Goal: Complete application form: Complete application form

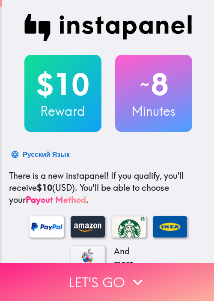
drag, startPoint x: 99, startPoint y: 268, endPoint x: 82, endPoint y: 266, distance: 16.4
click at [98, 267] on button "Let's go" at bounding box center [107, 282] width 214 height 38
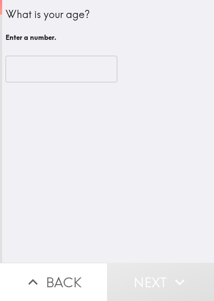
click at [153, 148] on div "What is your age? Enter a number. ​" at bounding box center [108, 131] width 212 height 263
click at [78, 67] on input "number" at bounding box center [62, 69] width 112 height 27
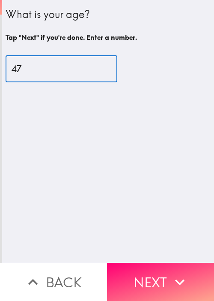
type input "47"
click at [154, 264] on button "Next" at bounding box center [160, 282] width 107 height 38
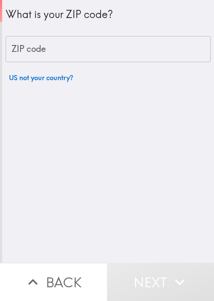
drag, startPoint x: 181, startPoint y: 91, endPoint x: 178, endPoint y: 80, distance: 11.4
click at [180, 92] on div "What is your ZIP code? ZIP code ZIP code US not your country?" at bounding box center [108, 131] width 212 height 263
click at [153, 43] on input "ZIP code" at bounding box center [108, 49] width 205 height 27
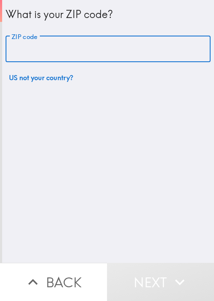
paste input "33621"
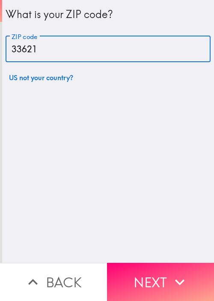
type input "33621"
click at [147, 278] on button "Next" at bounding box center [160, 282] width 107 height 38
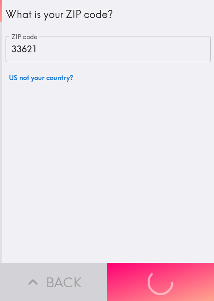
click at [194, 216] on div "What is your ZIP code? ZIP code 33621 ZIP code US not your country?" at bounding box center [108, 131] width 212 height 263
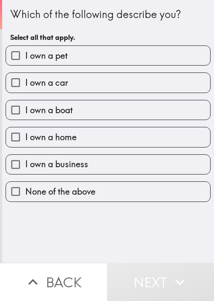
click at [51, 136] on span "I own a home" at bounding box center [50, 137] width 51 height 12
click at [25, 136] on input "I own a home" at bounding box center [15, 136] width 19 height 19
checkbox input "true"
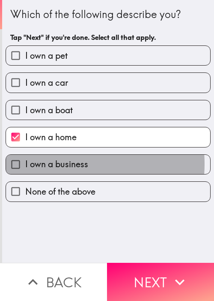
click at [51, 163] on span "I own a business" at bounding box center [56, 164] width 63 height 12
click at [25, 163] on input "I own a business" at bounding box center [15, 164] width 19 height 19
checkbox input "true"
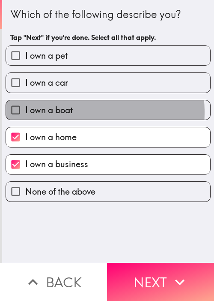
click at [63, 112] on span "I own a boat" at bounding box center [49, 110] width 48 height 12
click at [25, 112] on input "I own a boat" at bounding box center [15, 109] width 19 height 19
checkbox input "true"
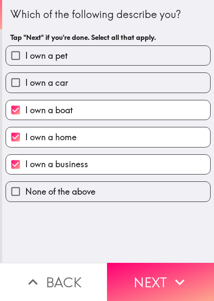
click at [74, 87] on label "I own a car" at bounding box center [108, 82] width 204 height 19
click at [25, 87] on input "I own a car" at bounding box center [15, 82] width 19 height 19
checkbox input "true"
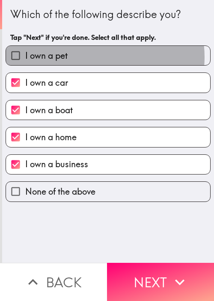
click at [94, 57] on label "I own a pet" at bounding box center [108, 55] width 204 height 19
click at [25, 57] on input "I own a pet" at bounding box center [15, 55] width 19 height 19
checkbox input "true"
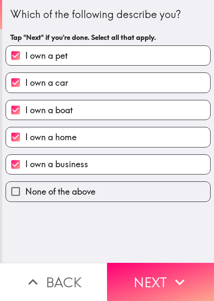
click at [177, 250] on div "Which of the following describe you? Tap "Next" if you're done. Select all that…" at bounding box center [108, 131] width 212 height 263
click at [179, 272] on icon "button" at bounding box center [179, 281] width 19 height 19
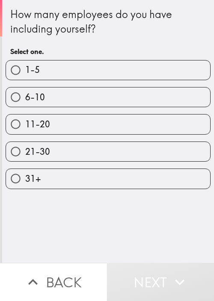
drag, startPoint x: 62, startPoint y: 128, endPoint x: 70, endPoint y: 132, distance: 9.8
click at [62, 128] on label "11-20" at bounding box center [108, 123] width 204 height 19
click at [25, 128] on input "11-20" at bounding box center [15, 123] width 19 height 19
radio input "true"
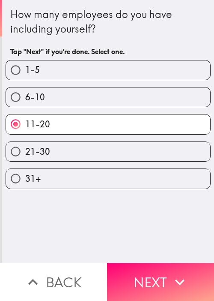
drag, startPoint x: 134, startPoint y: 263, endPoint x: 125, endPoint y: 256, distance: 11.2
click at [134, 264] on button "Next" at bounding box center [160, 282] width 107 height 38
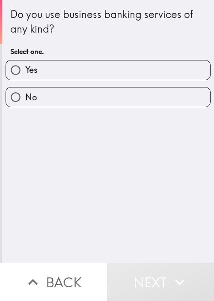
drag, startPoint x: 186, startPoint y: 201, endPoint x: 178, endPoint y: 152, distance: 49.5
click at [186, 200] on div "Do you use business banking services of any kind? Select one. Yes No" at bounding box center [108, 131] width 212 height 263
click at [136, 75] on label "Yes" at bounding box center [108, 69] width 204 height 19
click at [25, 75] on input "Yes" at bounding box center [15, 69] width 19 height 19
radio input "true"
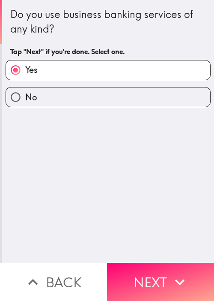
drag, startPoint x: 191, startPoint y: 221, endPoint x: 191, endPoint y: 233, distance: 11.6
click at [191, 221] on div "Do you use business banking services of any kind? Tap "Next" if you're done. Se…" at bounding box center [108, 131] width 212 height 263
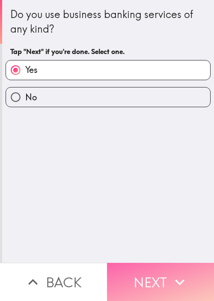
drag, startPoint x: 176, startPoint y: 271, endPoint x: 214, endPoint y: 262, distance: 38.3
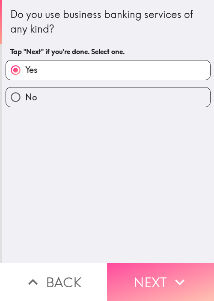
click at [176, 272] on icon "button" at bounding box center [179, 281] width 19 height 19
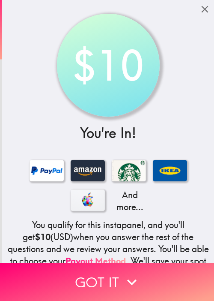
click at [136, 113] on div "$10 You're In! And more... You qualify for this instapanel, and you'll get $10 …" at bounding box center [108, 179] width 212 height 359
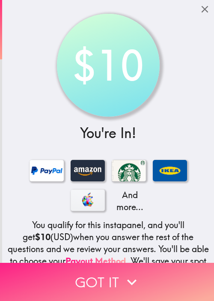
click at [148, 268] on button "Got it" at bounding box center [107, 282] width 214 height 38
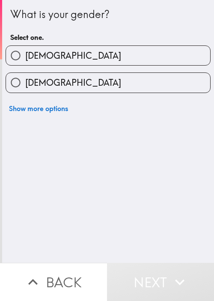
click at [117, 14] on div "What is your gender?" at bounding box center [108, 14] width 196 height 15
click at [131, 65] on label "Male" at bounding box center [108, 55] width 204 height 19
click at [25, 65] on input "Male" at bounding box center [15, 55] width 19 height 19
radio input "true"
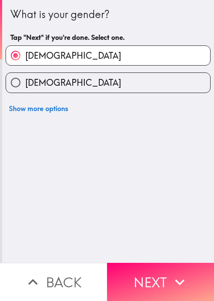
click at [149, 256] on div "What is your gender? Tap "Next" if you're done. Select one. Male Female Show mo…" at bounding box center [108, 131] width 212 height 263
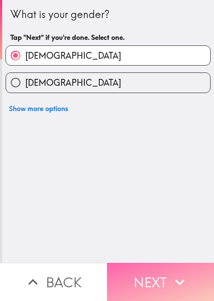
click at [146, 274] on button "Next" at bounding box center [160, 282] width 107 height 38
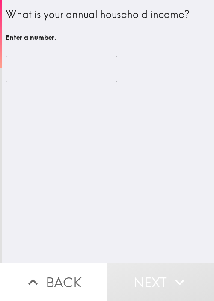
drag, startPoint x: 192, startPoint y: 201, endPoint x: 170, endPoint y: 168, distance: 39.9
click at [192, 201] on div "What is your annual household income? Enter a number. ​" at bounding box center [108, 131] width 212 height 263
click at [10, 53] on div "​" at bounding box center [108, 68] width 205 height 47
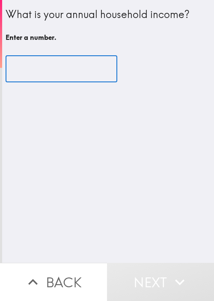
click at [26, 61] on input "number" at bounding box center [62, 69] width 112 height 27
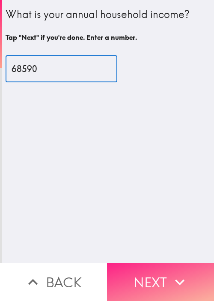
type input "68590"
click at [144, 271] on button "Next" at bounding box center [160, 282] width 107 height 38
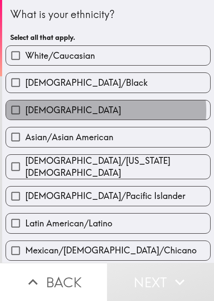
click at [102, 110] on label "Hispanic" at bounding box center [108, 109] width 204 height 19
click at [25, 110] on input "Hispanic" at bounding box center [15, 109] width 19 height 19
checkbox input "true"
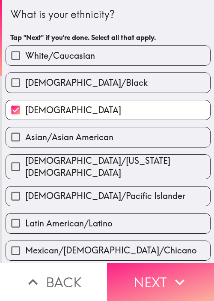
click at [160, 268] on button "Next" at bounding box center [160, 282] width 107 height 38
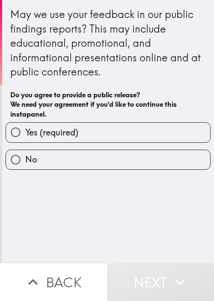
click at [104, 138] on label "Yes (required)" at bounding box center [108, 132] width 204 height 19
click at [25, 138] on input "Yes (required)" at bounding box center [15, 132] width 19 height 19
radio input "true"
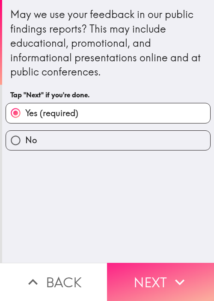
click at [166, 272] on button "Next" at bounding box center [160, 282] width 107 height 38
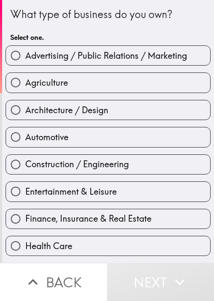
click at [81, 57] on span "Advertising / Public Relations / Marketing" at bounding box center [106, 56] width 162 height 12
click at [25, 57] on input "Advertising / Public Relations / Marketing" at bounding box center [15, 55] width 19 height 19
radio input "true"
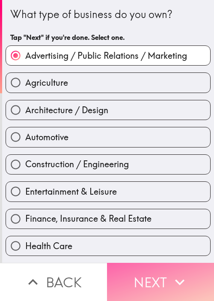
click at [151, 273] on button "Next" at bounding box center [160, 282] width 107 height 38
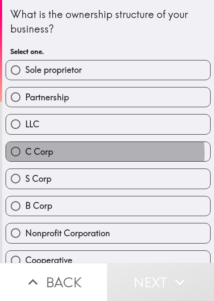
click at [81, 152] on label "C Corp" at bounding box center [108, 151] width 204 height 19
click at [25, 152] on input "C Corp" at bounding box center [15, 151] width 19 height 19
radio input "true"
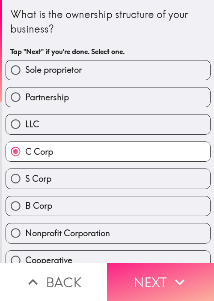
click at [136, 284] on button "Next" at bounding box center [160, 282] width 107 height 38
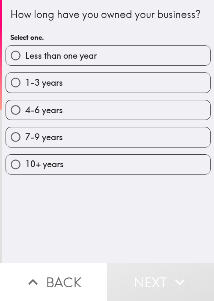
click at [157, 231] on div "How long have you owned your business? Select one. Less than one year 1-3 years…" at bounding box center [108, 131] width 212 height 263
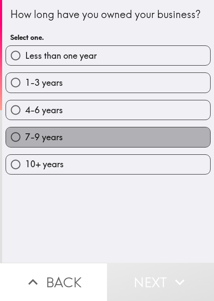
click at [110, 146] on label "7-9 years" at bounding box center [108, 136] width 204 height 19
click at [25, 146] on input "7-9 years" at bounding box center [15, 136] width 19 height 19
radio input "true"
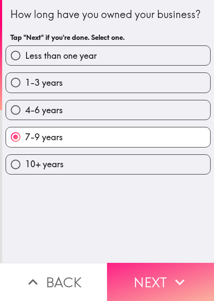
drag, startPoint x: 151, startPoint y: 274, endPoint x: 173, endPoint y: 260, distance: 26.2
click at [151, 274] on button "Next" at bounding box center [160, 282] width 107 height 38
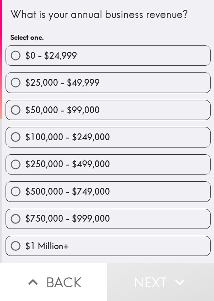
click at [161, 192] on label "$500,000 - $749,000" at bounding box center [108, 191] width 204 height 19
click at [25, 192] on input "$500,000 - $749,000" at bounding box center [15, 191] width 19 height 19
radio input "true"
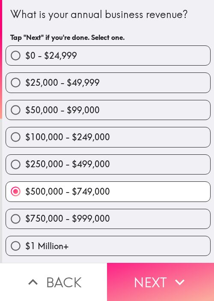
click at [170, 273] on icon "button" at bounding box center [179, 281] width 19 height 19
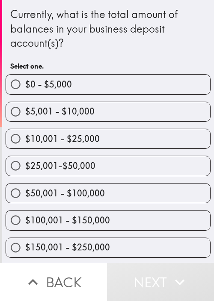
click at [55, 230] on div "$150,001 - $250,000" at bounding box center [105, 243] width 212 height 27
click at [125, 206] on div "$100,001 - $150,000" at bounding box center [105, 216] width 212 height 27
click at [139, 228] on label "$100,001 - $150,000" at bounding box center [108, 219] width 204 height 19
click at [25, 228] on input "$100,001 - $150,000" at bounding box center [15, 219] width 19 height 19
radio input "true"
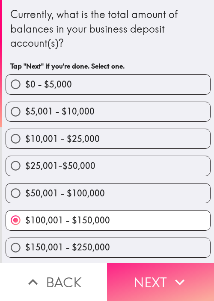
click at [156, 278] on button "Next" at bounding box center [160, 282] width 107 height 38
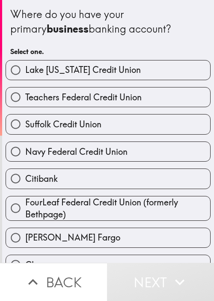
drag, startPoint x: 175, startPoint y: 108, endPoint x: 178, endPoint y: 114, distance: 6.9
click at [175, 108] on div "Suffolk Credit Union" at bounding box center [105, 120] width 212 height 27
click at [154, 134] on div "Navy Federal Credit Union" at bounding box center [105, 147] width 212 height 27
click at [110, 118] on label "Suffolk Credit Union" at bounding box center [108, 123] width 204 height 19
click at [25, 118] on input "Suffolk Credit Union" at bounding box center [15, 123] width 19 height 19
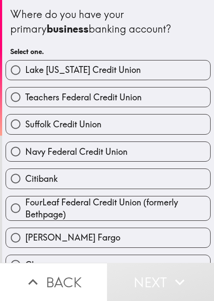
radio input "true"
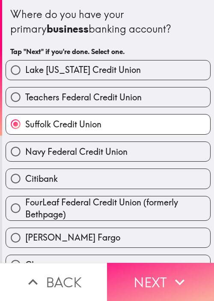
click at [155, 266] on button "Next" at bounding box center [160, 282] width 107 height 38
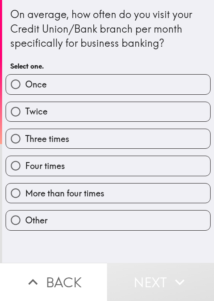
click at [159, 248] on div "On average, how often do you visit your Credit Union/Bank branch per month spec…" at bounding box center [108, 131] width 212 height 263
click at [111, 128] on div "Three times" at bounding box center [108, 138] width 205 height 20
click at [109, 177] on div "More than four times" at bounding box center [105, 189] width 212 height 27
click at [122, 190] on label "More than four times" at bounding box center [108, 192] width 204 height 19
click at [25, 190] on input "More than four times" at bounding box center [15, 192] width 19 height 19
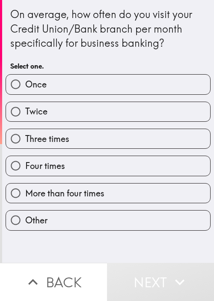
radio input "true"
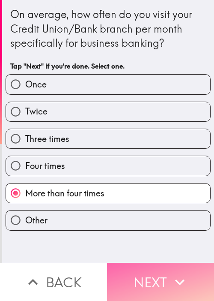
click at [175, 279] on icon "button" at bounding box center [179, 282] width 9 height 6
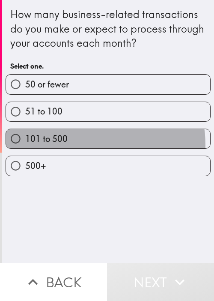
drag, startPoint x: 84, startPoint y: 144, endPoint x: 116, endPoint y: 167, distance: 39.5
click at [84, 144] on label "101 to 500" at bounding box center [108, 138] width 204 height 19
click at [25, 144] on input "101 to 500" at bounding box center [15, 138] width 19 height 19
radio input "true"
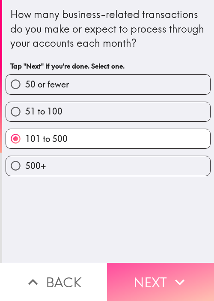
drag, startPoint x: 176, startPoint y: 264, endPoint x: 134, endPoint y: 232, distance: 53.1
click at [174, 263] on button "Next" at bounding box center [160, 282] width 107 height 38
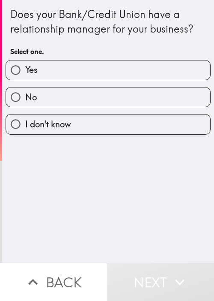
click at [180, 201] on div "Does your Bank/Credit Union have a relationship manager for your business? Sele…" at bounding box center [108, 131] width 212 height 263
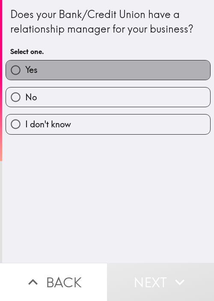
click at [125, 79] on label "Yes" at bounding box center [108, 69] width 204 height 19
click at [25, 79] on input "Yes" at bounding box center [15, 69] width 19 height 19
radio input "true"
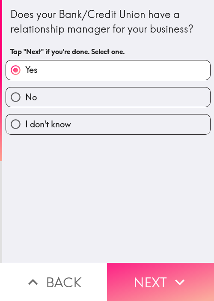
drag, startPoint x: 175, startPoint y: 266, endPoint x: 214, endPoint y: 236, distance: 48.9
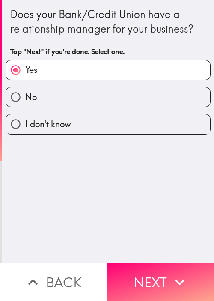
click at [175, 265] on button "Next" at bounding box center [160, 282] width 107 height 38
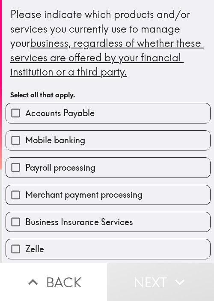
drag, startPoint x: 85, startPoint y: 162, endPoint x: 92, endPoint y: 179, distance: 18.9
click at [85, 162] on span "Payroll processing" at bounding box center [60, 167] width 70 height 12
click at [25, 162] on input "Payroll processing" at bounding box center [15, 167] width 19 height 19
checkbox input "true"
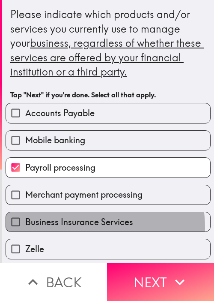
click at [78, 226] on span "Business Insurance Services" at bounding box center [79, 222] width 108 height 12
click at [25, 226] on input "Business Insurance Services" at bounding box center [15, 221] width 19 height 19
checkbox input "true"
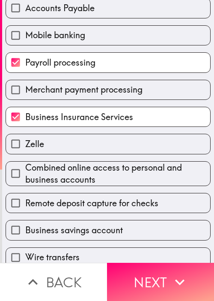
scroll to position [128, 0]
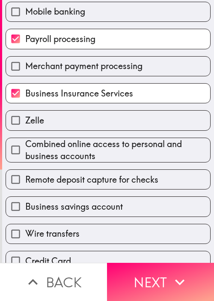
drag, startPoint x: 82, startPoint y: 197, endPoint x: 91, endPoint y: 202, distance: 9.8
click at [82, 197] on label "Business savings account" at bounding box center [108, 206] width 204 height 19
click at [25, 197] on input "Business savings account" at bounding box center [15, 206] width 19 height 19
checkbox input "true"
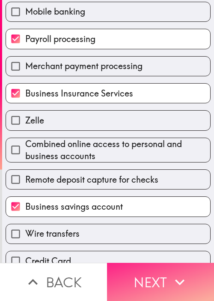
click at [137, 266] on button "Next" at bounding box center [160, 282] width 107 height 38
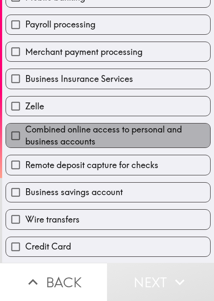
click at [179, 123] on span "Combined online access to personal and business accounts" at bounding box center [117, 135] width 185 height 24
click at [25, 126] on input "Combined online access to personal and business accounts" at bounding box center [15, 135] width 19 height 19
checkbox input "true"
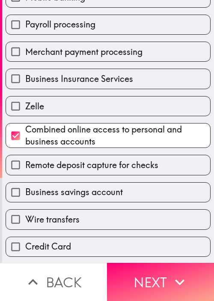
click at [160, 79] on label "Business Insurance Services" at bounding box center [108, 78] width 204 height 19
click at [25, 79] on input "Business Insurance Services" at bounding box center [15, 78] width 19 height 19
checkbox input "true"
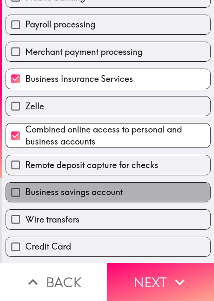
click at [120, 184] on label "Business savings account" at bounding box center [108, 191] width 204 height 19
click at [25, 184] on input "Business savings account" at bounding box center [15, 191] width 19 height 19
checkbox input "true"
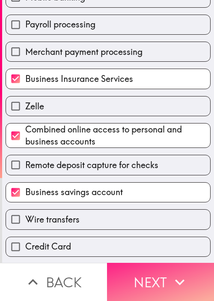
click at [149, 267] on button "Next" at bounding box center [160, 282] width 107 height 38
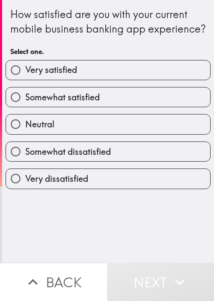
click at [178, 241] on div "How satisfied are you with your current mobile business banking app experience?…" at bounding box center [108, 131] width 212 height 263
click at [102, 107] on label "Somewhat satisfied" at bounding box center [108, 96] width 204 height 19
click at [25, 107] on input "Somewhat satisfied" at bounding box center [15, 96] width 19 height 19
radio input "true"
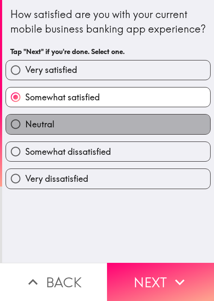
click at [123, 134] on label "Neutral" at bounding box center [108, 123] width 204 height 19
click at [25, 134] on input "Neutral" at bounding box center [15, 123] width 19 height 19
radio input "true"
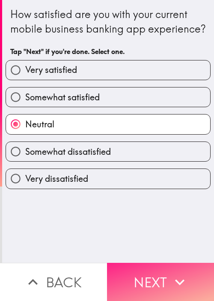
click at [173, 272] on icon "button" at bounding box center [179, 281] width 19 height 19
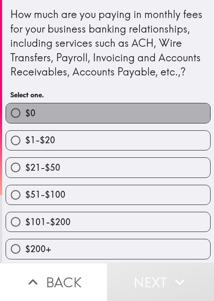
click at [126, 123] on label "$0" at bounding box center [108, 112] width 204 height 19
click at [25, 123] on input "$0" at bounding box center [15, 112] width 19 height 19
radio input "true"
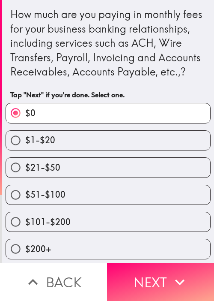
click at [127, 204] on label "$51-$100" at bounding box center [108, 194] width 204 height 19
click at [25, 204] on input "$51-$100" at bounding box center [15, 194] width 19 height 19
radio input "true"
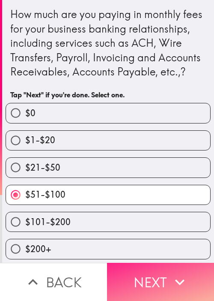
drag, startPoint x: 121, startPoint y: 274, endPoint x: 119, endPoint y: 265, distance: 9.2
click at [122, 275] on button "Next" at bounding box center [160, 282] width 107 height 38
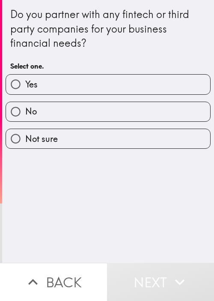
click at [159, 95] on div "No" at bounding box center [105, 108] width 212 height 27
click at [156, 79] on label "Yes" at bounding box center [108, 84] width 204 height 19
click at [25, 79] on input "Yes" at bounding box center [15, 84] width 19 height 19
radio input "true"
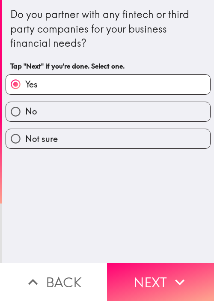
drag, startPoint x: 170, startPoint y: 260, endPoint x: 183, endPoint y: 252, distance: 15.7
click at [170, 263] on button "Next" at bounding box center [160, 282] width 107 height 38
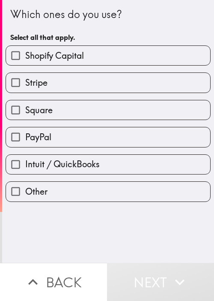
click at [84, 95] on div "Square" at bounding box center [105, 106] width 212 height 27
click at [98, 72] on div "Stripe" at bounding box center [105, 79] width 212 height 27
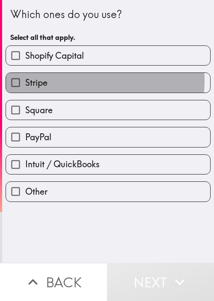
click at [78, 81] on label "Stripe" at bounding box center [108, 82] width 204 height 19
click at [25, 81] on input "Stripe" at bounding box center [15, 82] width 19 height 19
checkbox input "true"
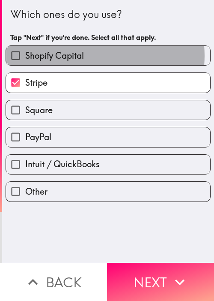
click at [93, 56] on label "Shopify Capital" at bounding box center [108, 55] width 204 height 19
click at [25, 56] on input "Shopify Capital" at bounding box center [15, 55] width 19 height 19
checkbox input "true"
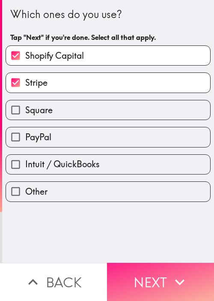
drag, startPoint x: 158, startPoint y: 264, endPoint x: 139, endPoint y: 255, distance: 20.9
click at [157, 264] on button "Next" at bounding box center [160, 282] width 107 height 38
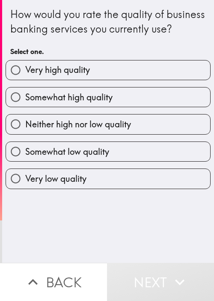
click at [173, 107] on label "Somewhat high quality" at bounding box center [108, 96] width 204 height 19
click at [25, 107] on input "Somewhat high quality" at bounding box center [15, 96] width 19 height 19
radio input "true"
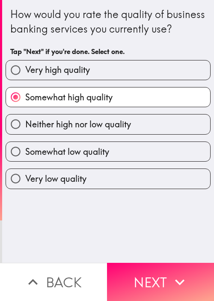
click at [143, 134] on label "Neither high nor low quality" at bounding box center [108, 123] width 204 height 19
click at [25, 134] on input "Neither high nor low quality" at bounding box center [15, 123] width 19 height 19
radio input "true"
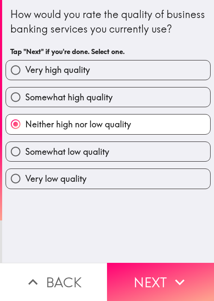
click at [123, 97] on div "Somewhat high quality" at bounding box center [105, 93] width 212 height 27
click at [137, 107] on label "Somewhat high quality" at bounding box center [108, 96] width 204 height 19
click at [25, 107] on input "Somewhat high quality" at bounding box center [15, 96] width 19 height 19
radio input "true"
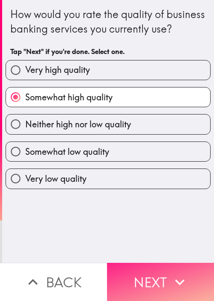
click at [166, 258] on div "How would you rate the quality of business banking services you currently use? …" at bounding box center [107, 150] width 214 height 301
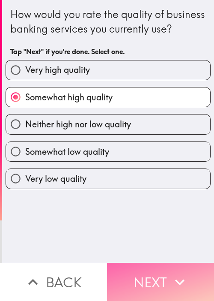
click at [166, 263] on button "Next" at bounding box center [160, 282] width 107 height 38
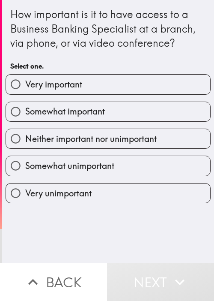
click at [72, 101] on div "Somewhat important" at bounding box center [105, 108] width 212 height 27
click at [81, 129] on label "Neither important nor unimportant" at bounding box center [108, 138] width 204 height 19
click at [25, 129] on input "Neither important nor unimportant" at bounding box center [15, 138] width 19 height 19
radio input "true"
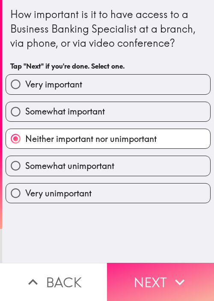
click at [161, 271] on button "Next" at bounding box center [160, 282] width 107 height 38
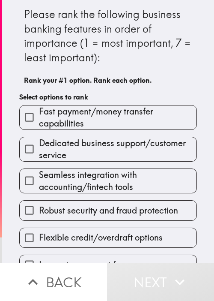
click at [159, 175] on span "Seamless integration with accounting/fintech tools" at bounding box center [118, 181] width 158 height 24
click at [39, 175] on input "Seamless integration with accounting/fintech tools" at bounding box center [29, 180] width 19 height 19
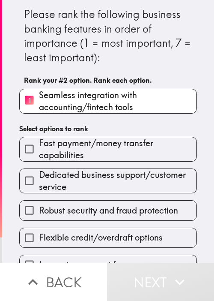
click at [103, 205] on span "Robust security and fraud protection" at bounding box center [108, 210] width 139 height 12
click at [39, 205] on input "Robust security and fraud protection" at bounding box center [29, 209] width 19 height 19
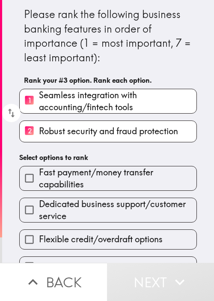
click at [94, 214] on span "Dedicated business support/customer service" at bounding box center [118, 210] width 158 height 24
click at [39, 214] on input "Dedicated business support/customer service" at bounding box center [29, 209] width 19 height 19
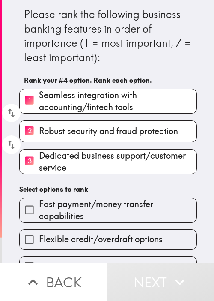
click at [86, 225] on div "Flexible credit/overdraft options" at bounding box center [104, 235] width 185 height 27
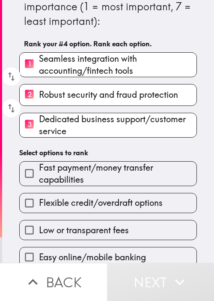
scroll to position [46, 0]
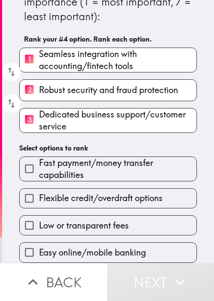
drag, startPoint x: 106, startPoint y: 202, endPoint x: 110, endPoint y: 216, distance: 15.0
click at [106, 208] on div "Low or transparent fees" at bounding box center [104, 221] width 185 height 27
click at [117, 196] on span "Flexible credit/overdraft options" at bounding box center [101, 198] width 124 height 12
click at [39, 196] on input "Flexible credit/overdraft options" at bounding box center [29, 197] width 19 height 19
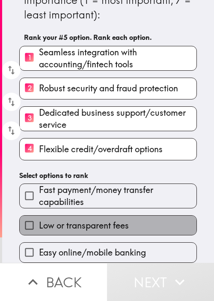
click at [109, 229] on label "Low or transparent fees" at bounding box center [108, 224] width 177 height 19
click at [39, 229] on input "Low or transparent fees" at bounding box center [29, 224] width 19 height 19
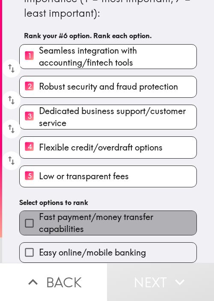
click at [112, 211] on span "Fast payment/money transfer capabilities" at bounding box center [118, 223] width 158 height 24
click at [39, 213] on input "Fast payment/money transfer capabilities" at bounding box center [29, 222] width 19 height 19
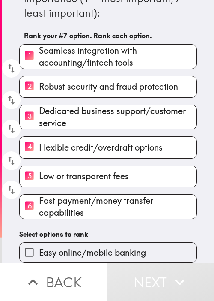
click at [87, 249] on span "Easy online/mobile banking" at bounding box center [92, 252] width 107 height 12
click at [39, 249] on input "Easy online/mobile banking" at bounding box center [29, 251] width 19 height 19
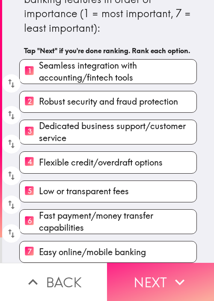
drag, startPoint x: 155, startPoint y: 279, endPoint x: 159, endPoint y: 272, distance: 8.0
click at [155, 279] on button "Next" at bounding box center [160, 282] width 107 height 38
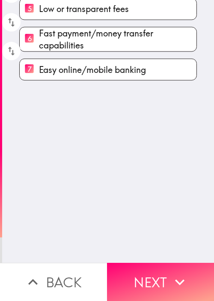
scroll to position [0, 0]
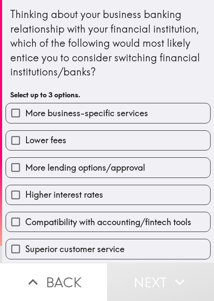
click at [74, 124] on div "Lower fees" at bounding box center [105, 136] width 212 height 27
click at [109, 113] on span "More business-specific services" at bounding box center [86, 113] width 123 height 12
click at [25, 113] on input "More business-specific services" at bounding box center [15, 112] width 19 height 19
checkbox input "true"
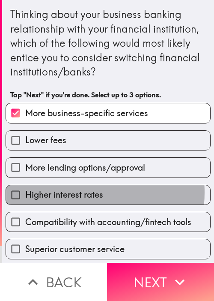
click at [68, 192] on span "Higher interest rates" at bounding box center [64, 194] width 78 height 12
click at [25, 192] on input "Higher interest rates" at bounding box center [15, 194] width 19 height 19
checkbox input "true"
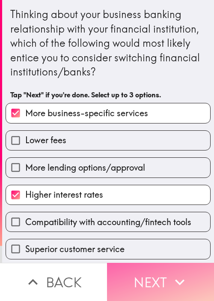
click at [152, 268] on button "Next" at bounding box center [160, 282] width 107 height 38
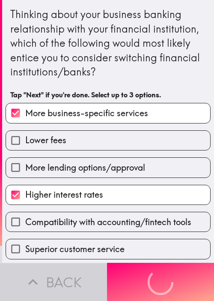
click at [172, 57] on div "Thinking about your business banking relationship with your financial instituti…" at bounding box center [108, 43] width 196 height 72
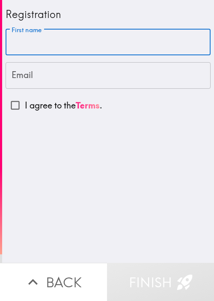
click at [75, 45] on input "First name" at bounding box center [108, 42] width 205 height 27
paste input "[PERSON_NAME]"
type input "[PERSON_NAME]"
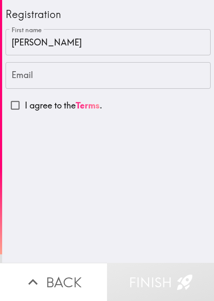
click at [39, 75] on input "Email" at bounding box center [108, 75] width 205 height 27
paste input "[EMAIL_ADDRESS][DOMAIN_NAME]"
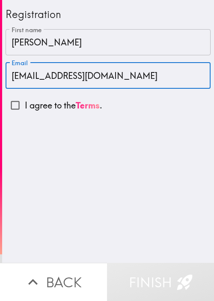
type input "[EMAIL_ADDRESS][DOMAIN_NAME]"
click at [10, 102] on input "I agree to the Terms ." at bounding box center [15, 105] width 19 height 19
checkbox input "true"
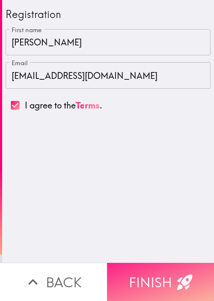
click at [176, 272] on icon "button" at bounding box center [185, 281] width 19 height 19
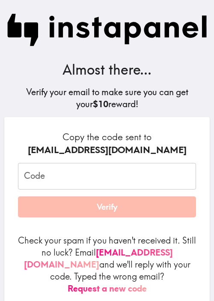
click at [80, 183] on input "Code" at bounding box center [107, 176] width 178 height 27
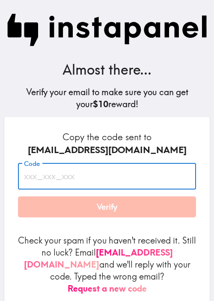
paste input "t4q_34J_KEp"
type input "t4q_34J_KEp"
click at [94, 212] on button "Verify" at bounding box center [107, 206] width 178 height 21
